Goal: Task Accomplishment & Management: Manage account settings

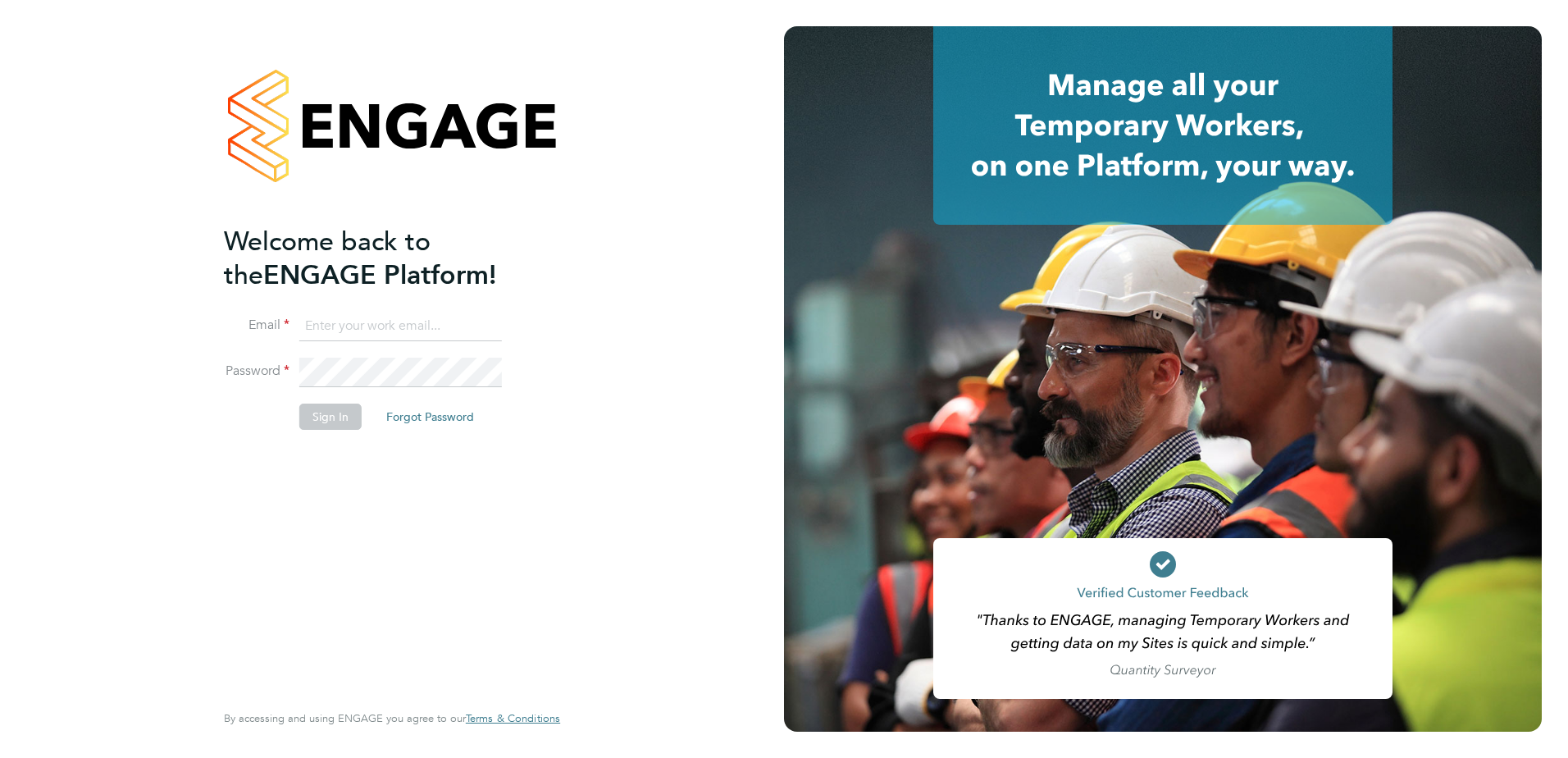
click at [452, 315] on input at bounding box center [400, 326] width 202 height 30
type input "[PERSON_NAME][EMAIL_ADDRESS][DOMAIN_NAME]"
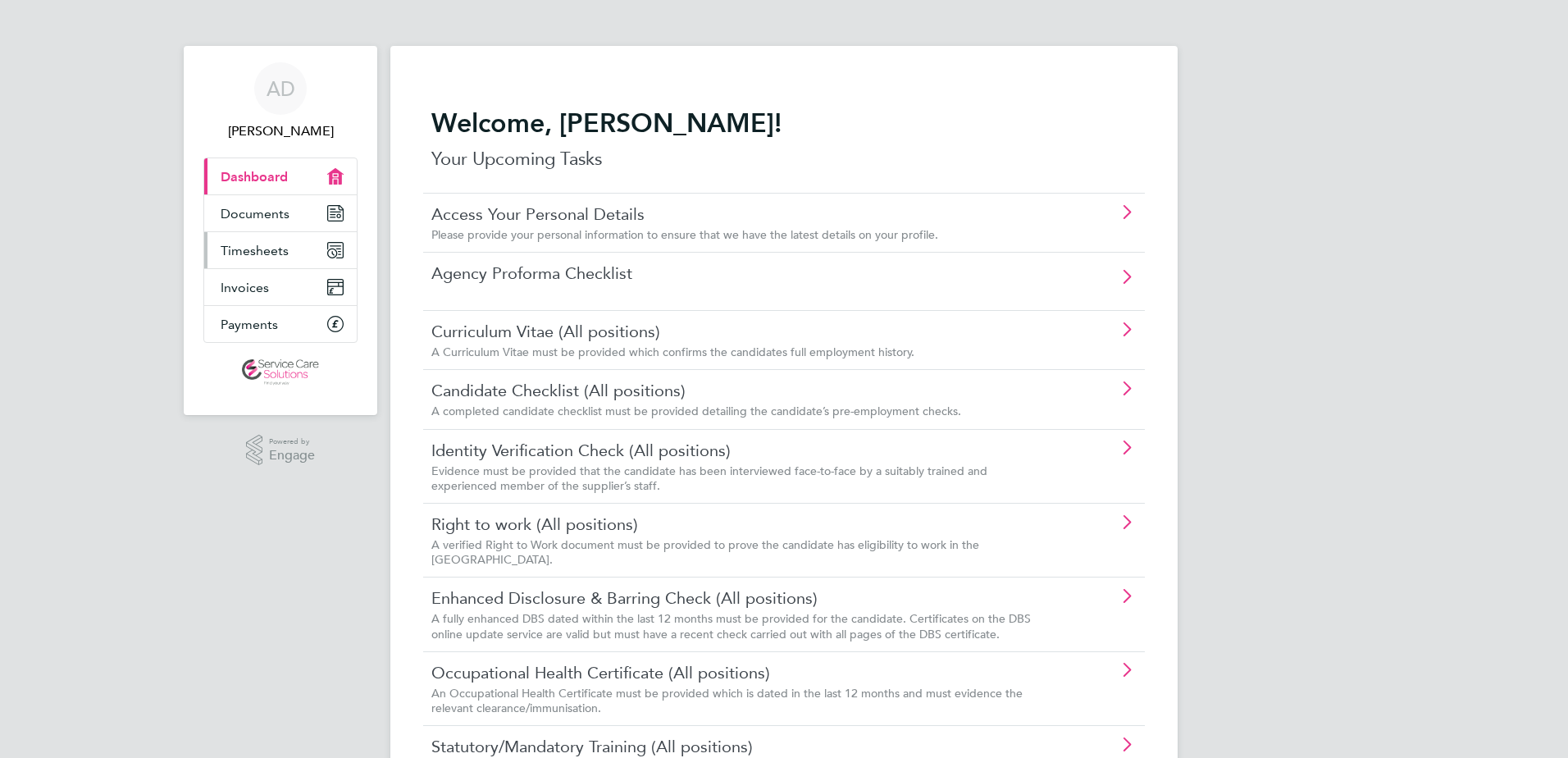
click at [302, 254] on link "Timesheets" at bounding box center [281, 249] width 153 height 36
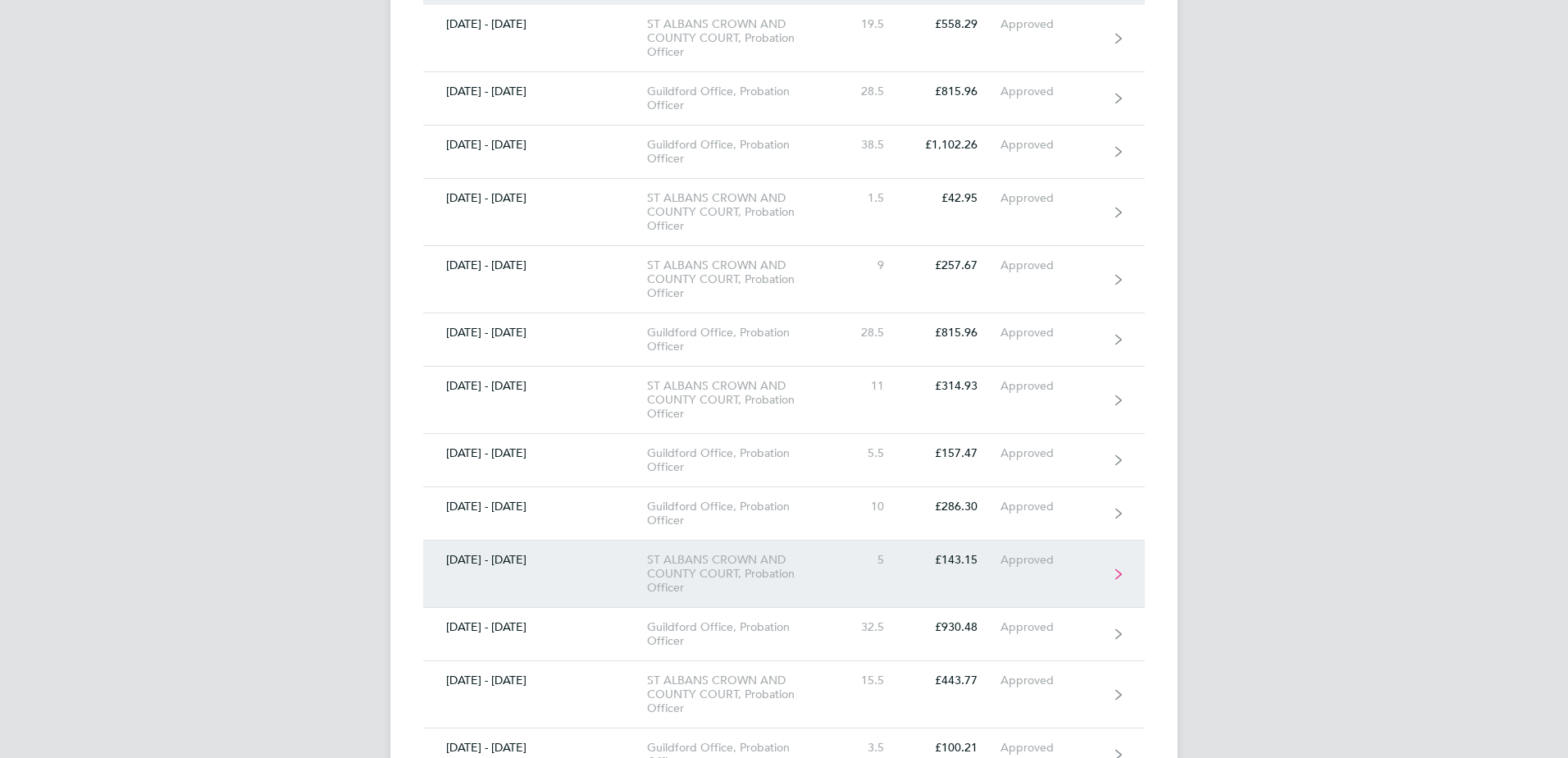
scroll to position [492, 0]
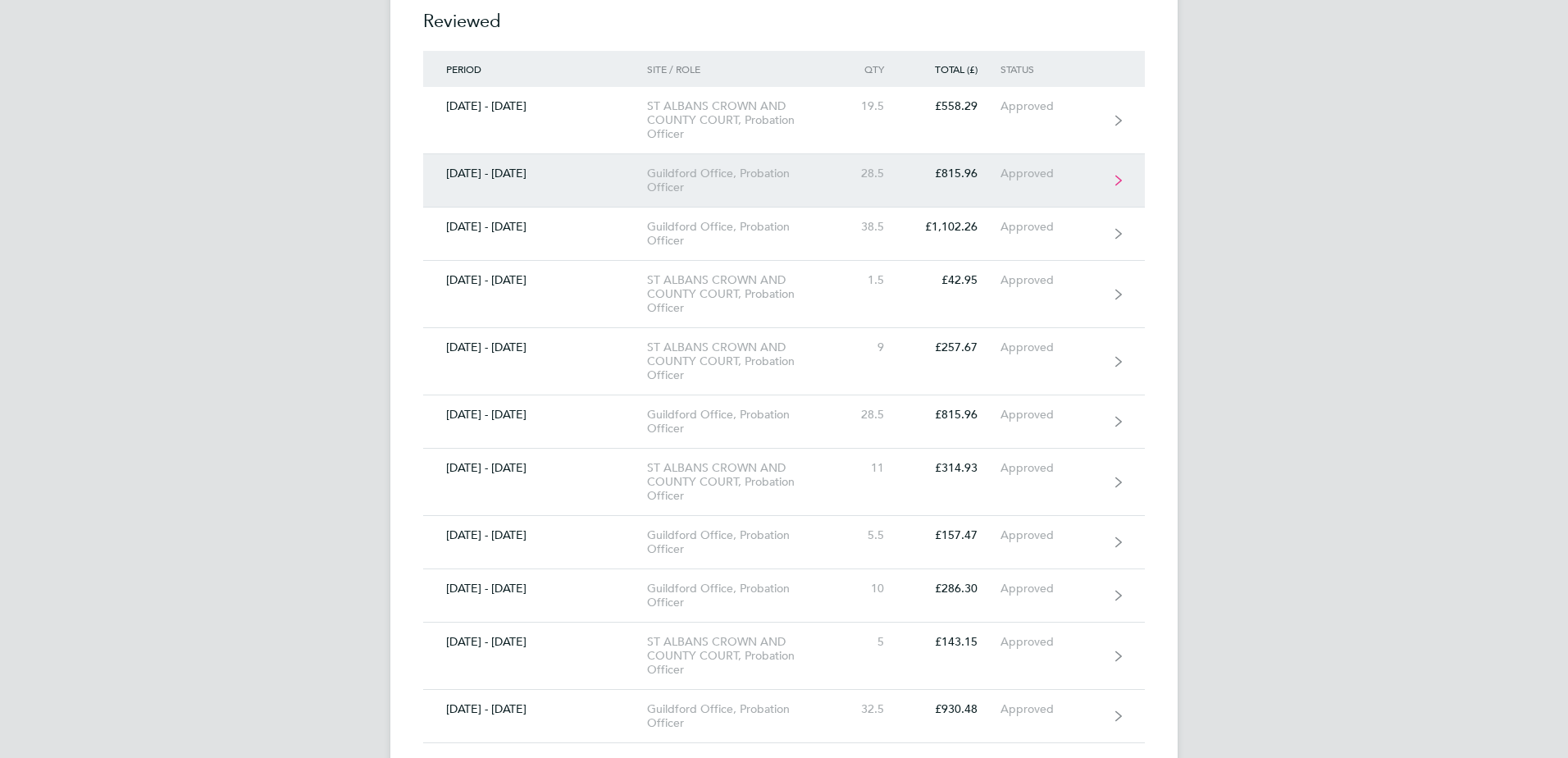
click at [590, 189] on link "18 - 24 Aug 2025 Guildford Office, Probation Officer 28.5 £815.96 Approved" at bounding box center [784, 180] width 722 height 53
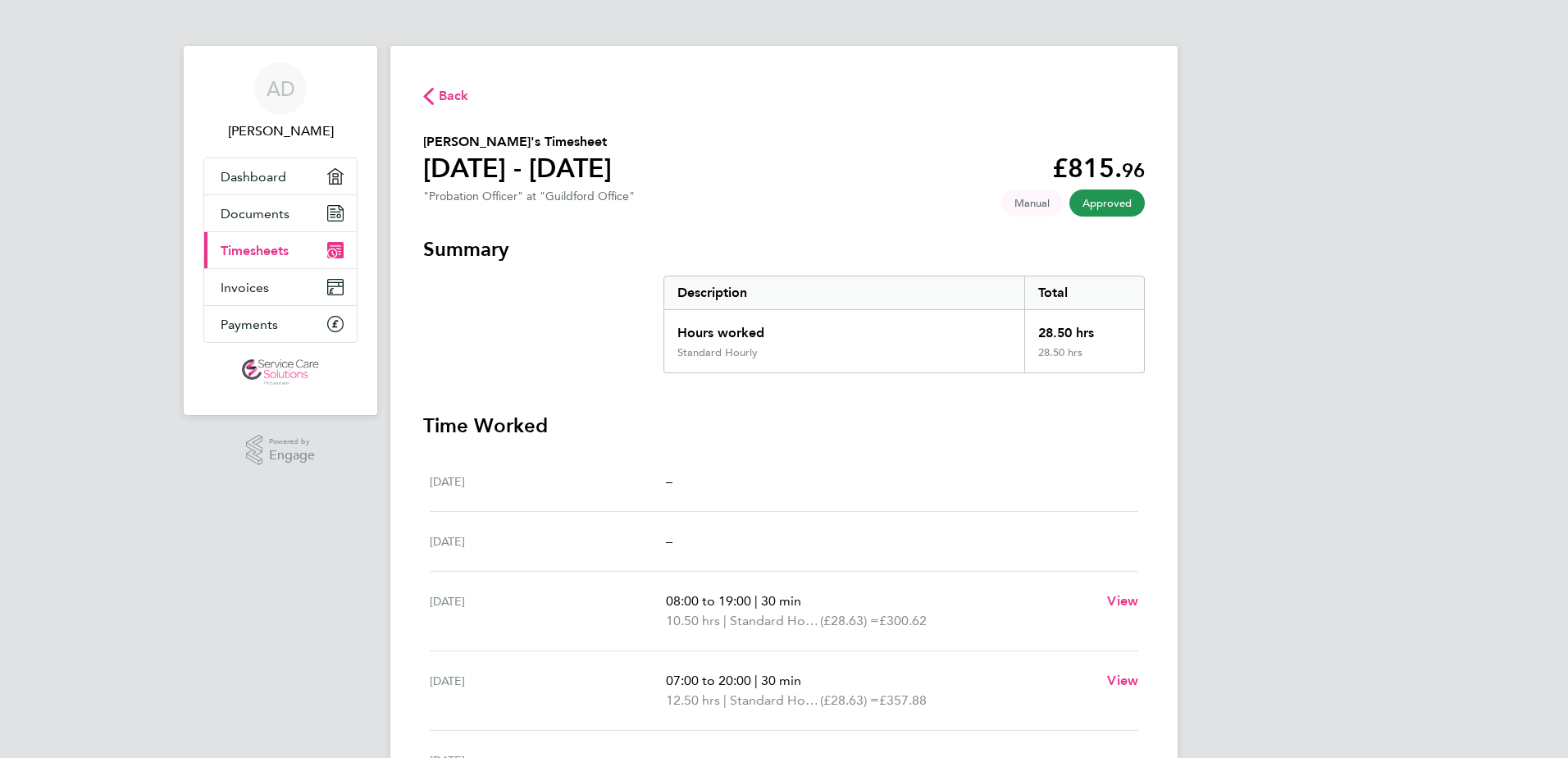
click at [451, 94] on span "Back" at bounding box center [454, 96] width 30 height 19
